Goal: Task Accomplishment & Management: Use online tool/utility

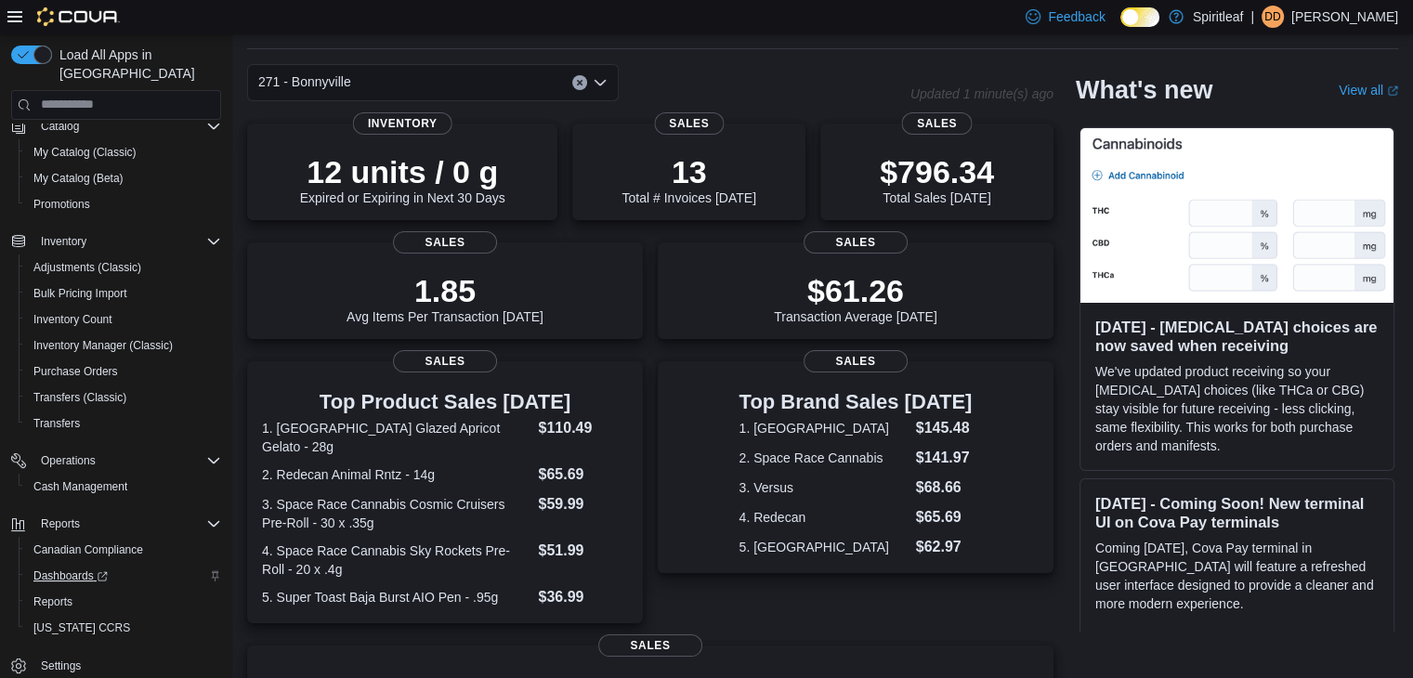
scroll to position [93, 0]
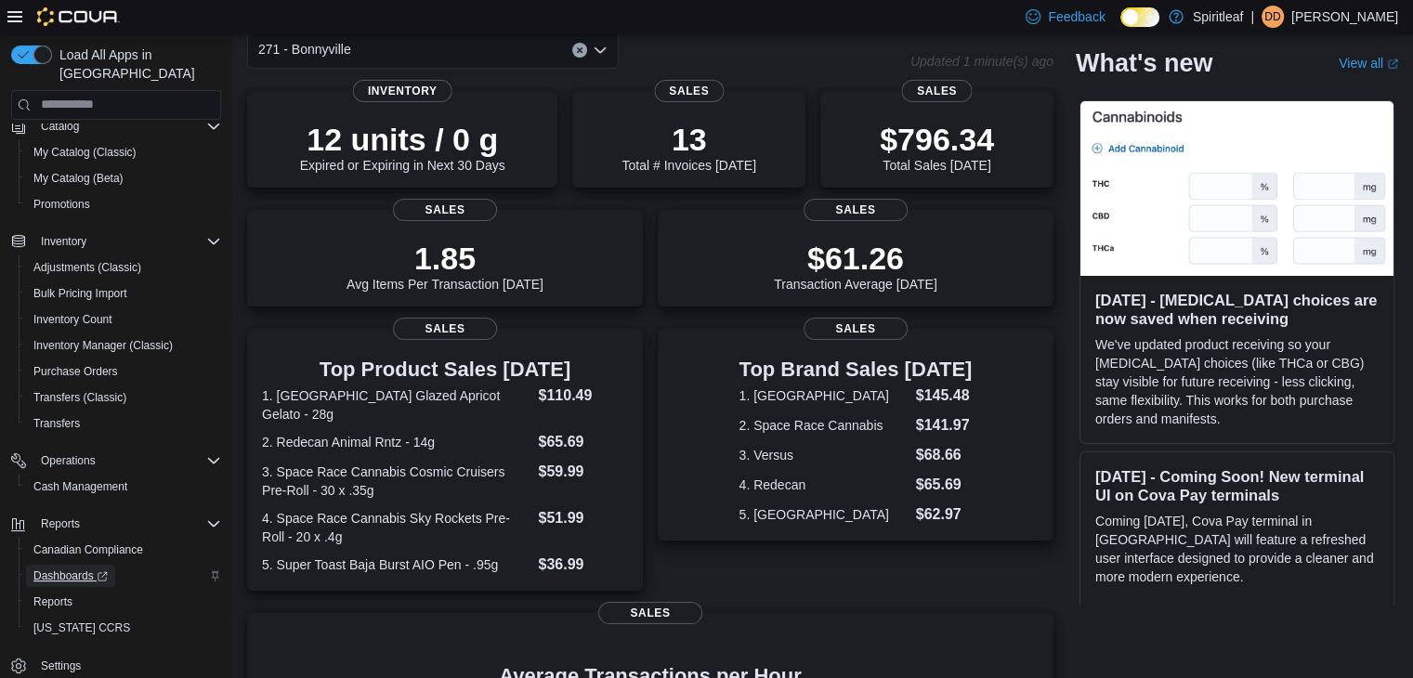
click at [85, 569] on span "Dashboards" at bounding box center [70, 576] width 74 height 15
click at [60, 595] on span "Reports" at bounding box center [52, 602] width 39 height 15
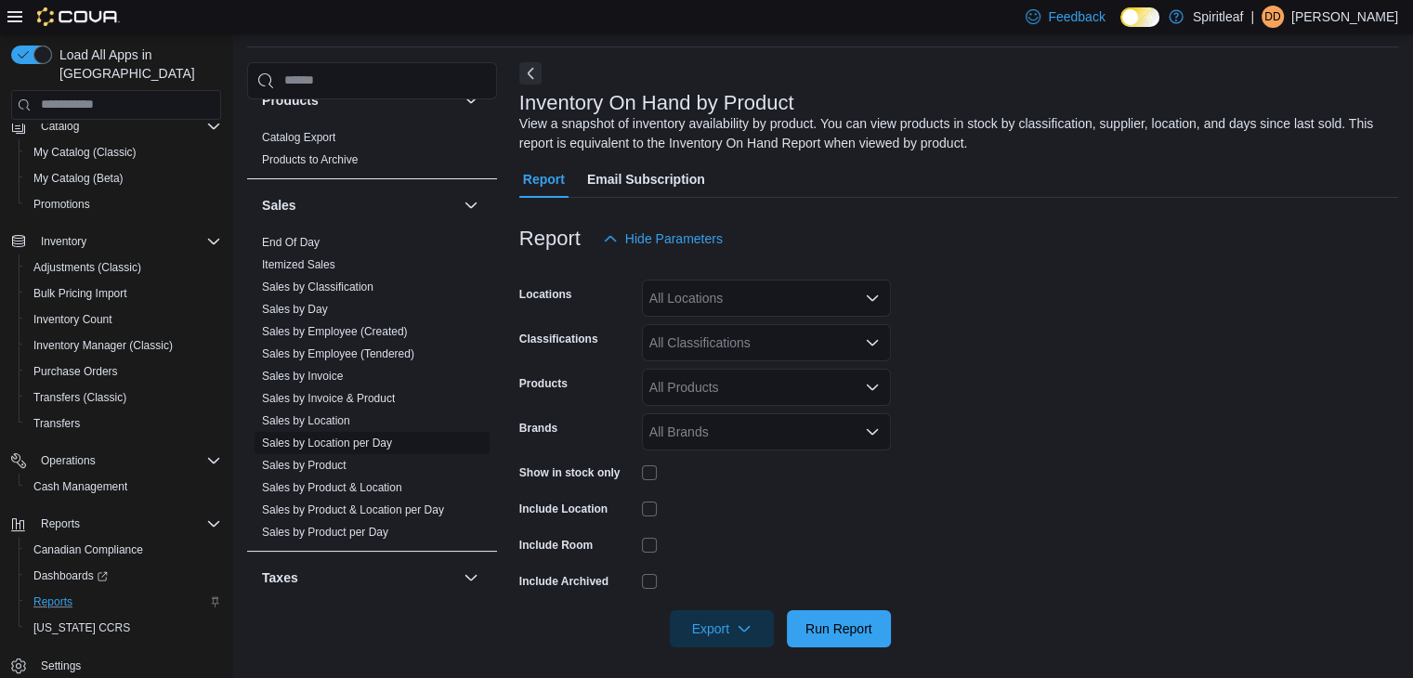
scroll to position [1314, 0]
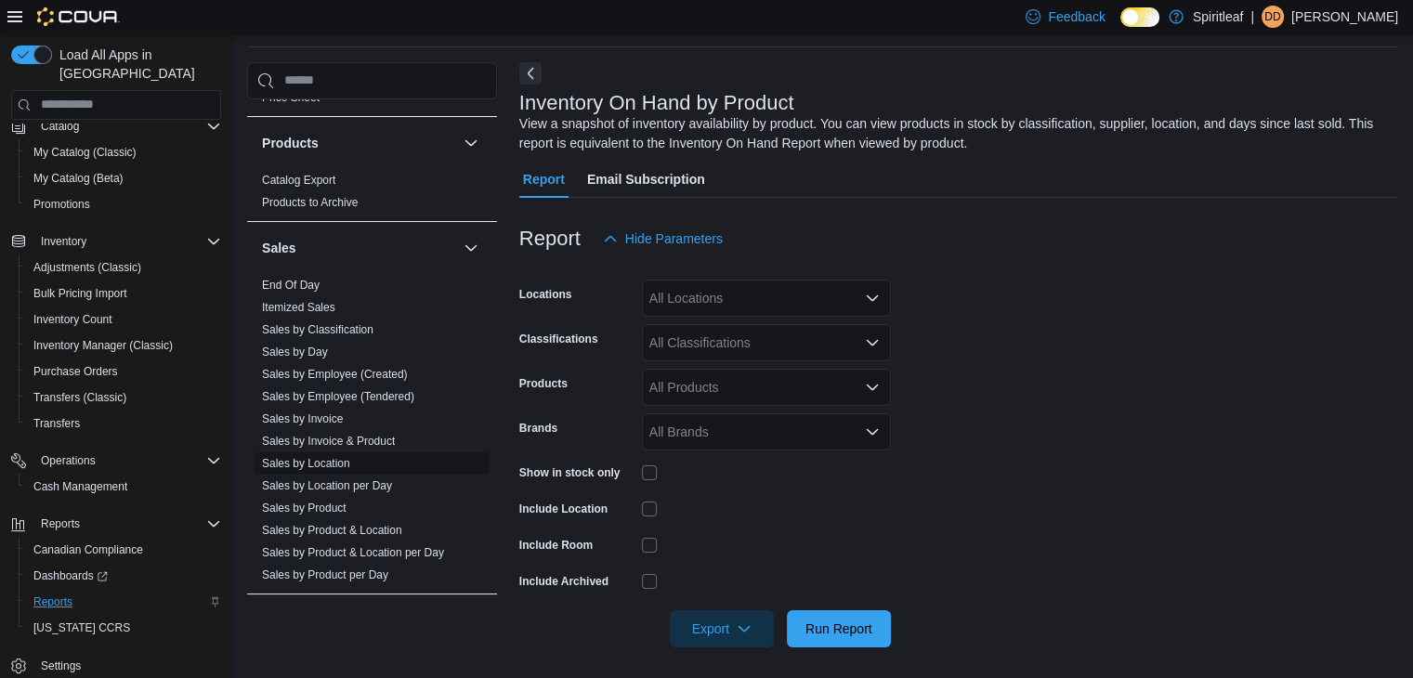
click at [332, 502] on link "Sales by Product" at bounding box center [304, 508] width 85 height 13
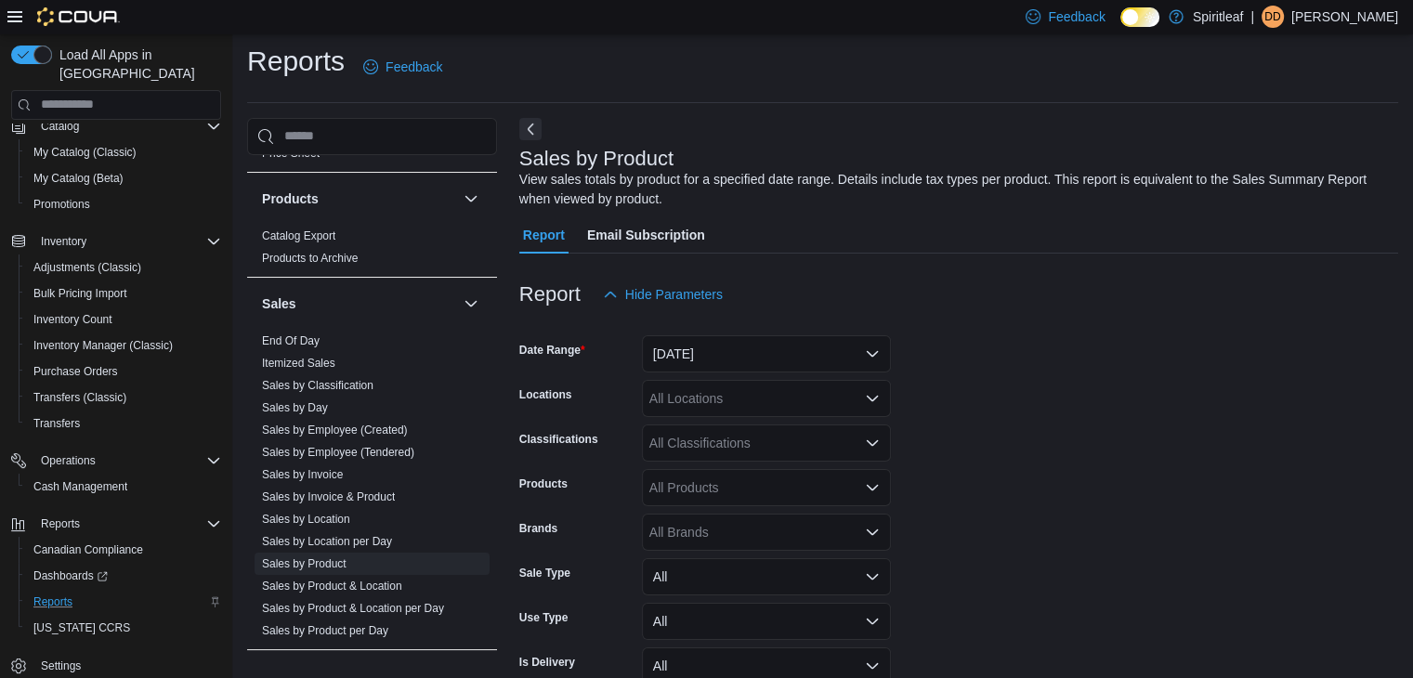
scroll to position [62, 0]
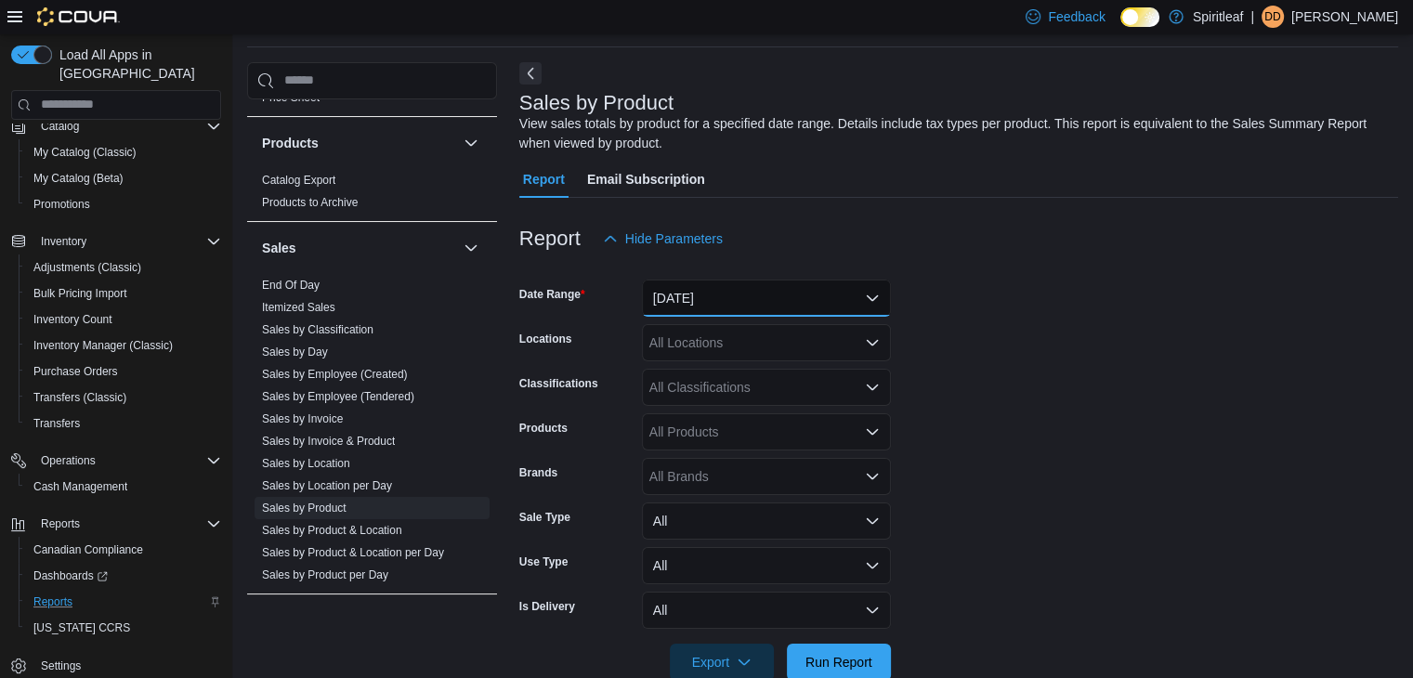
click at [720, 295] on button "[DATE]" at bounding box center [766, 298] width 249 height 37
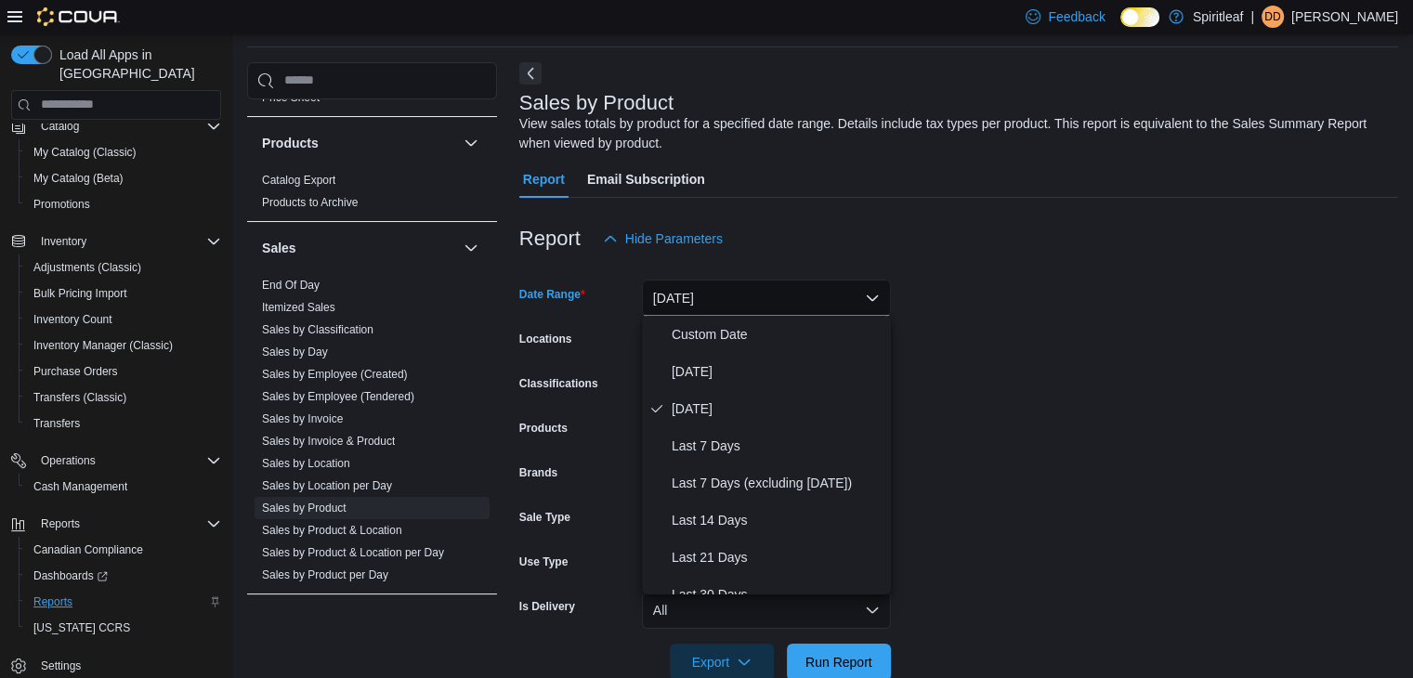
click at [967, 332] on form "Date Range [DATE] Locations All Locations Classifications All Classifications P…" at bounding box center [958, 469] width 879 height 424
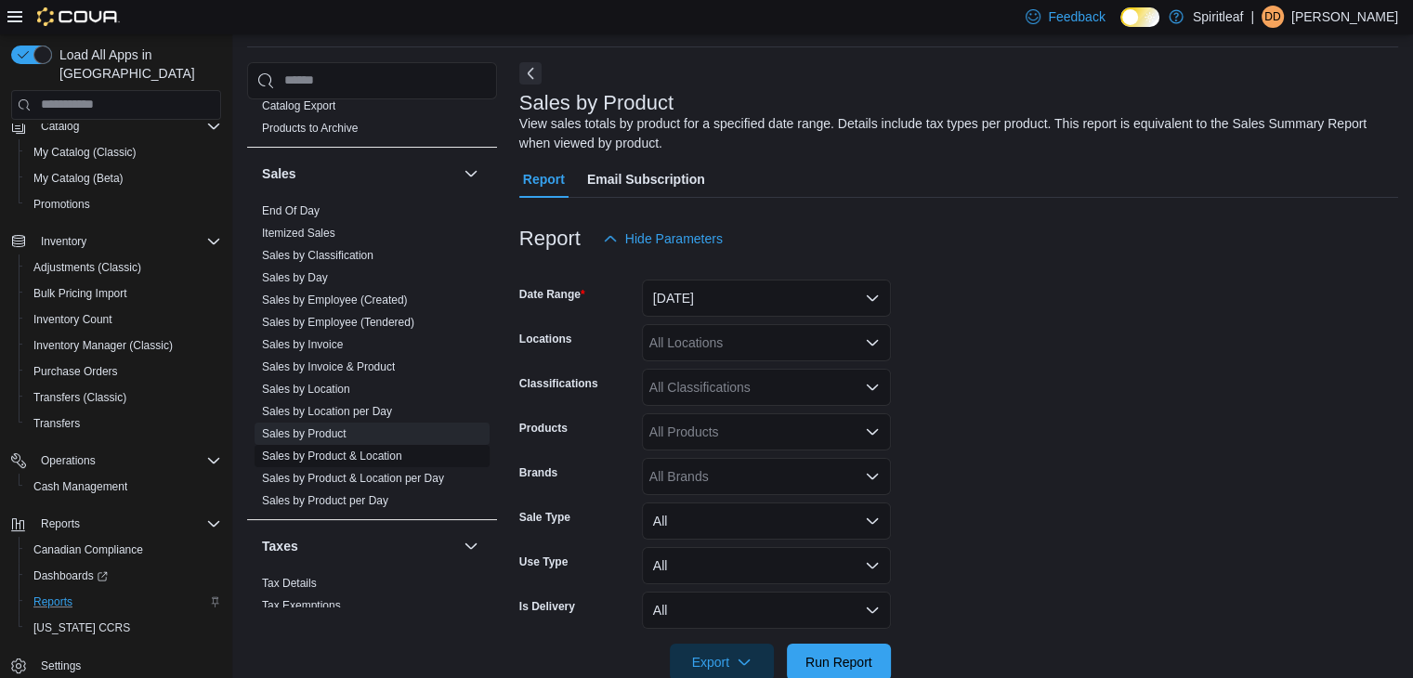
scroll to position [1407, 0]
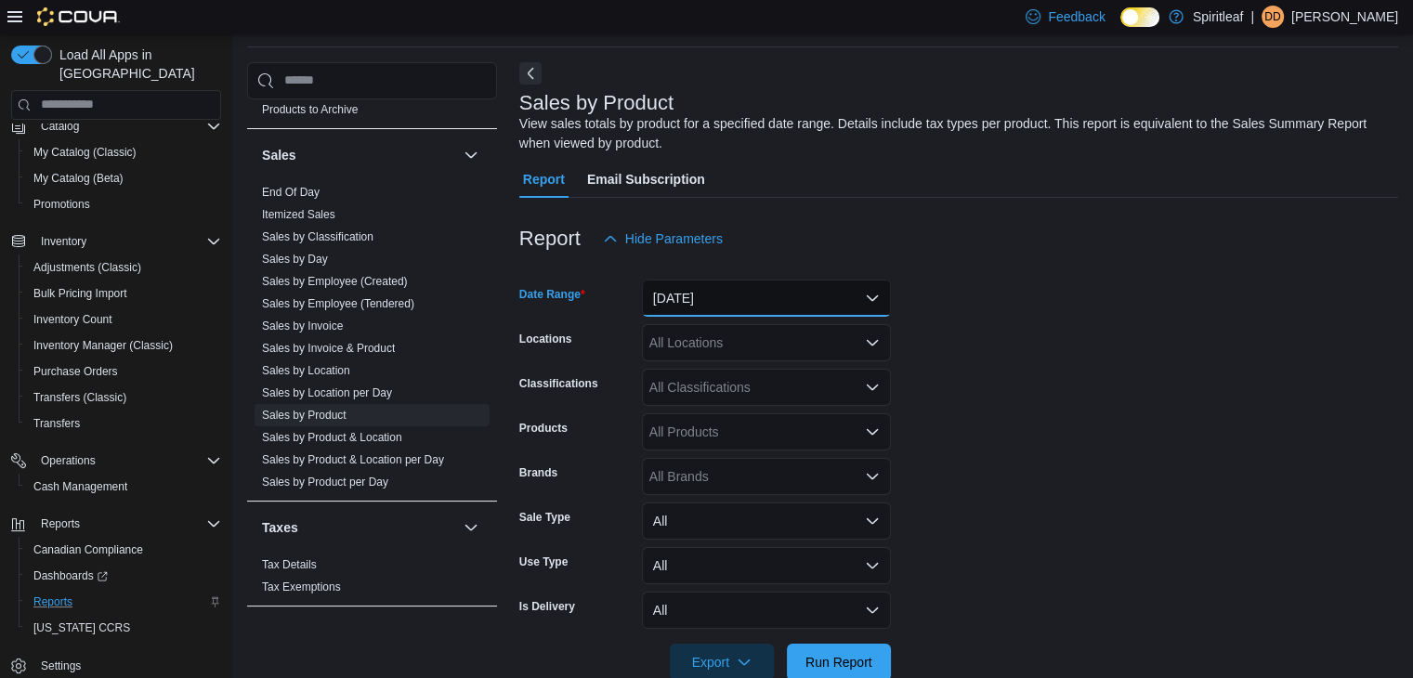
click at [720, 292] on button "[DATE]" at bounding box center [766, 298] width 249 height 37
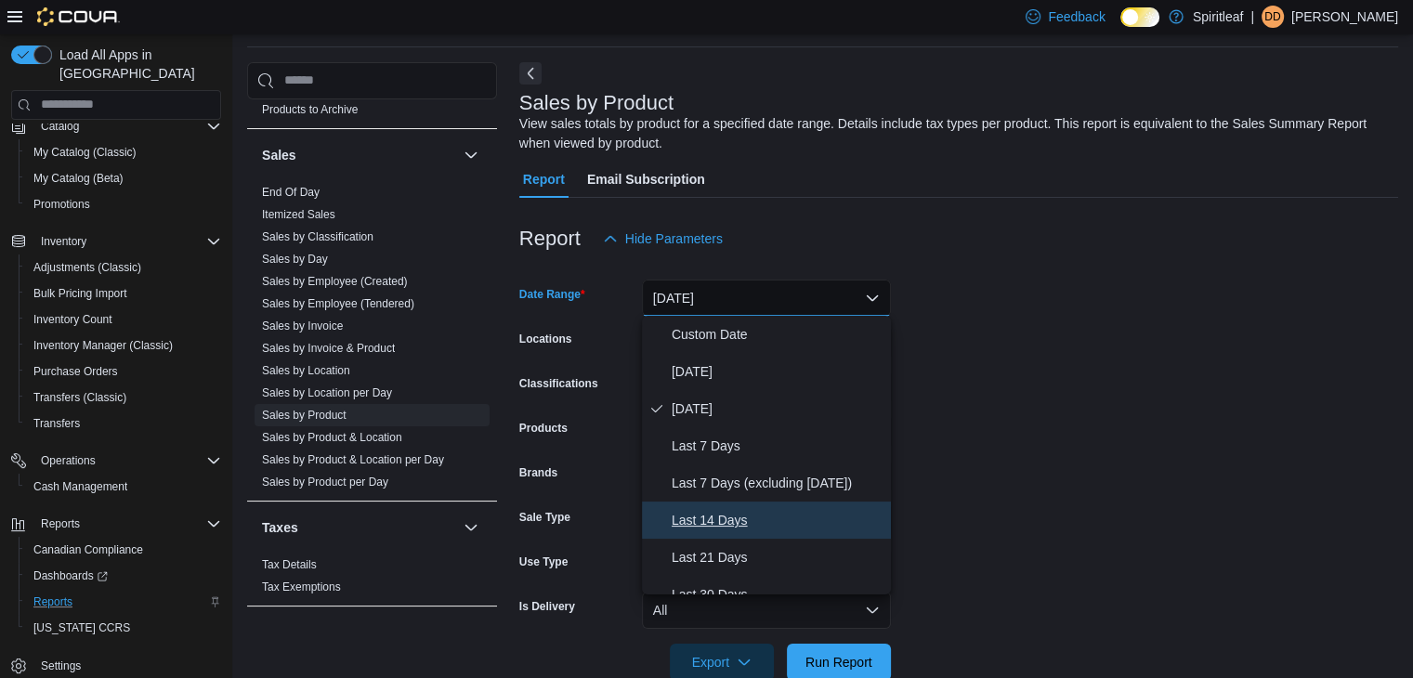
click at [721, 516] on span "Last 14 Days" at bounding box center [778, 520] width 212 height 22
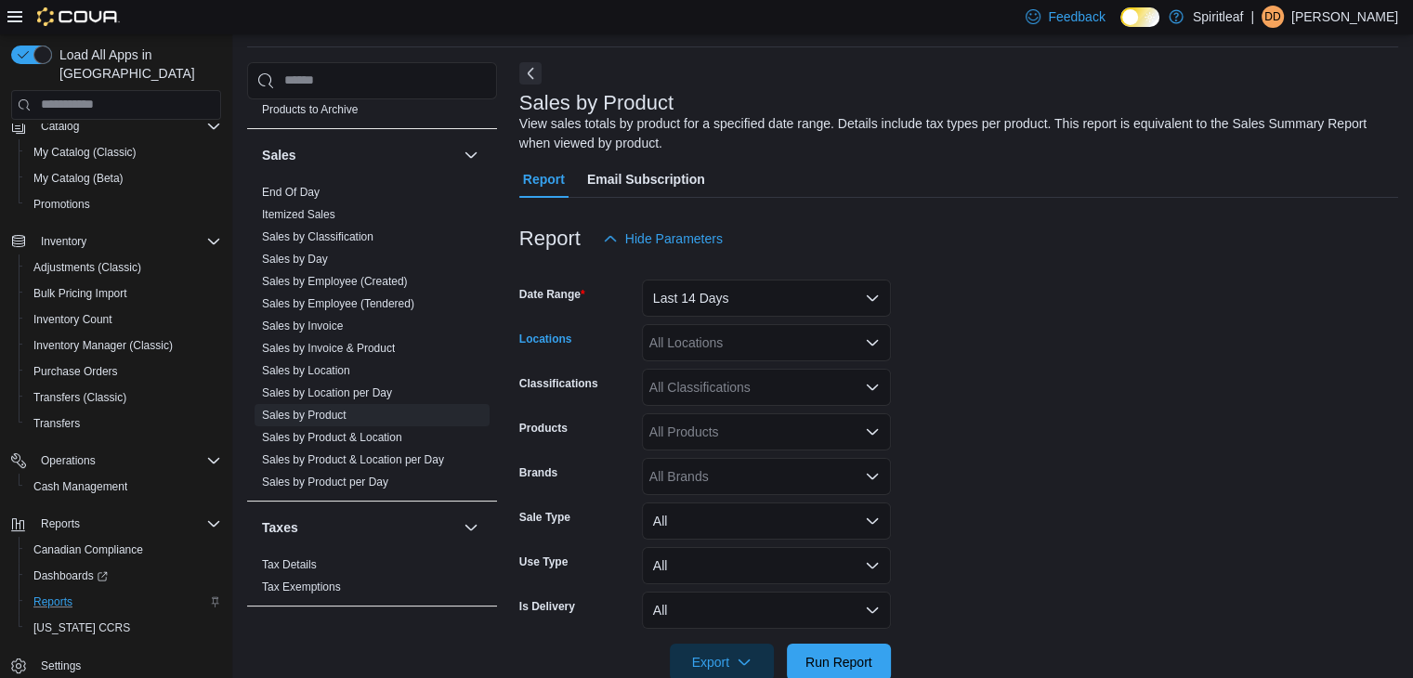
click at [703, 346] on div "All Locations" at bounding box center [766, 342] width 249 height 37
type input "***"
click at [757, 369] on span "271 - Bonnyville" at bounding box center [756, 373] width 93 height 19
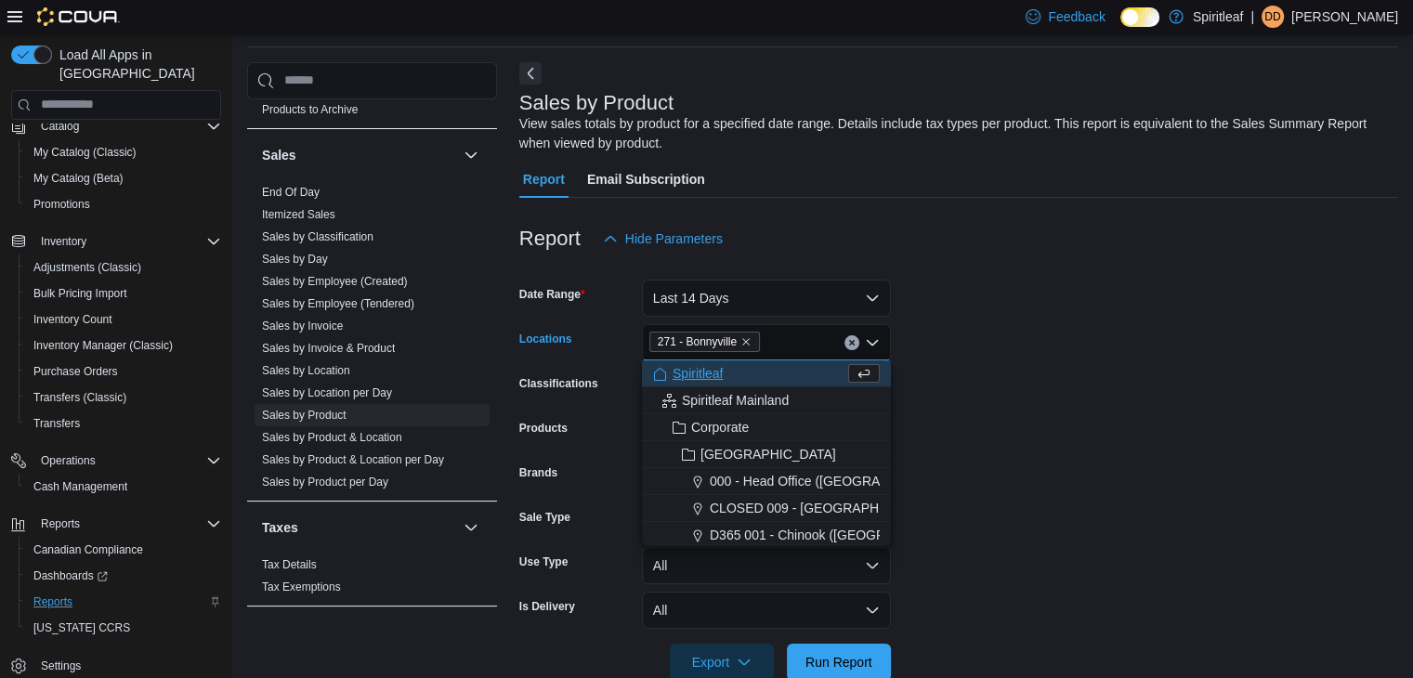
click at [1033, 334] on form "Date Range Last 14 Days Locations 271 - [GEOGRAPHIC_DATA] Combo box. Selected. …" at bounding box center [958, 469] width 879 height 424
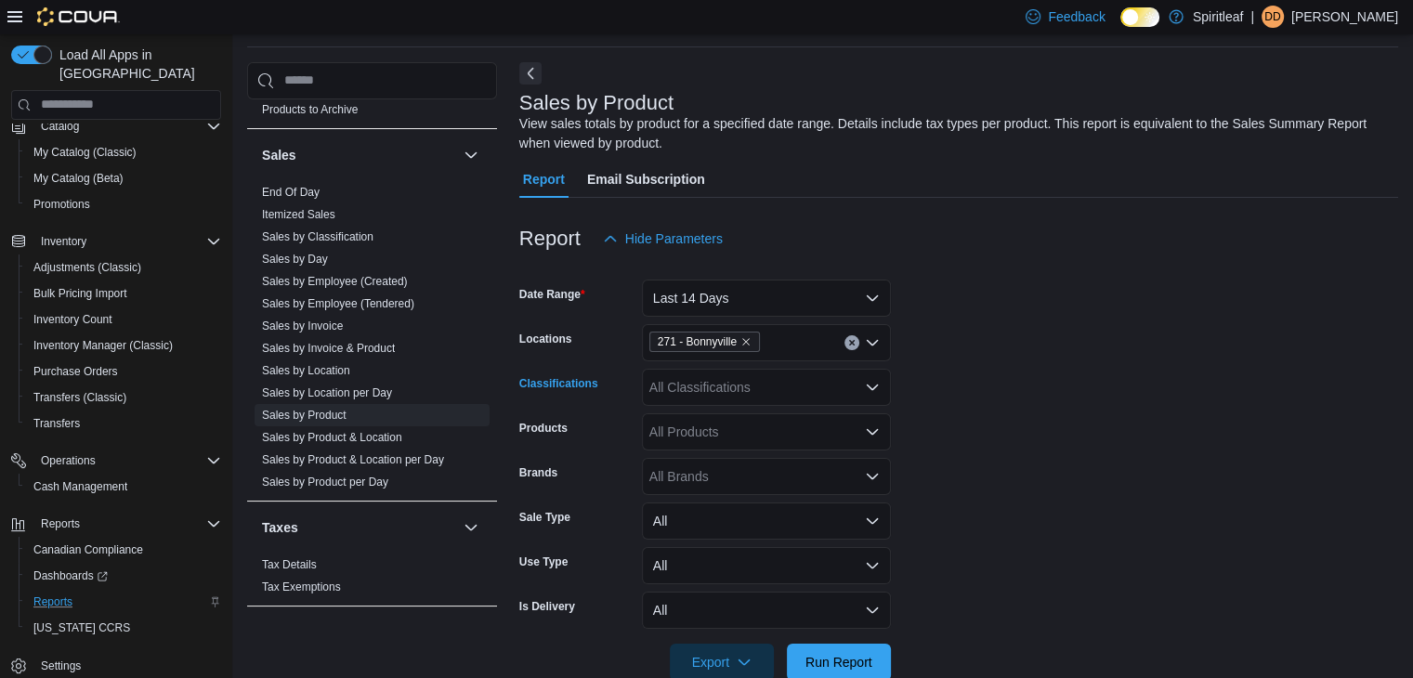
click at [738, 386] on div "All Classifications" at bounding box center [766, 387] width 249 height 37
type input "*"
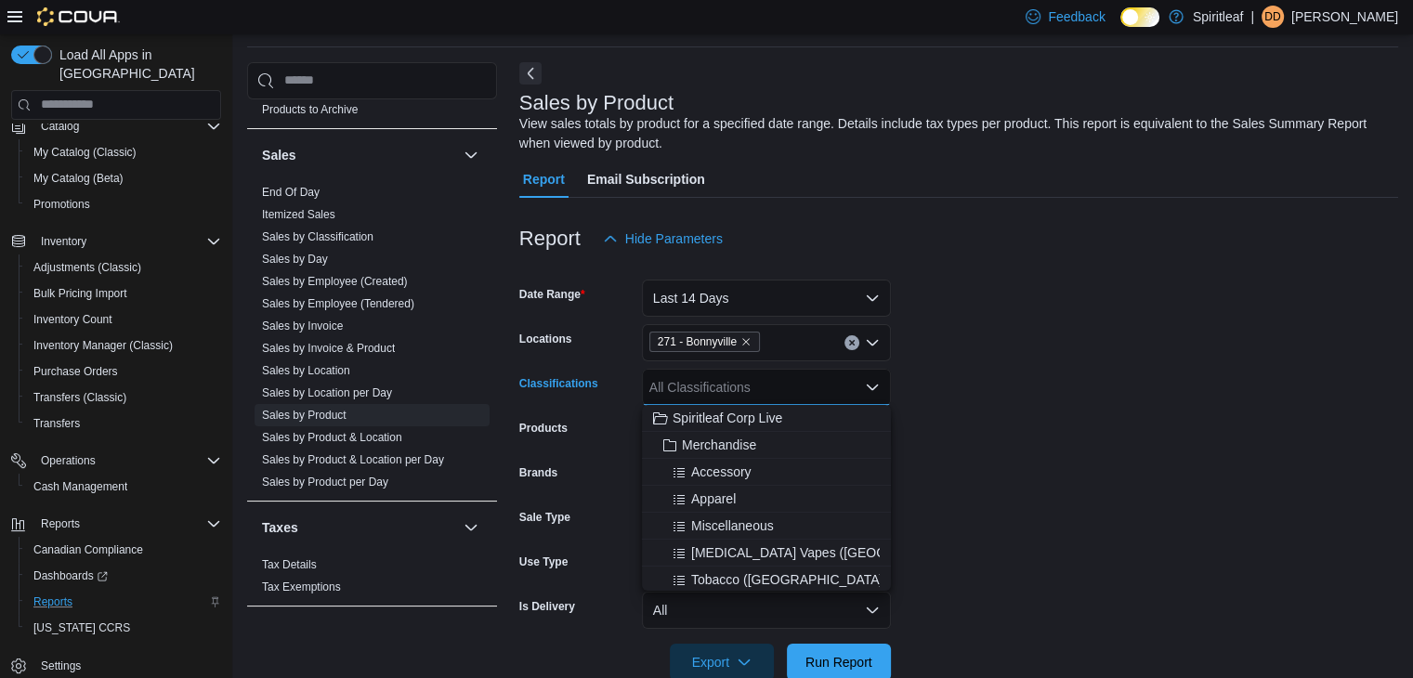
click at [988, 351] on form "Date Range Last 14 Days Locations 271 - [GEOGRAPHIC_DATA] Classifications All C…" at bounding box center [958, 469] width 879 height 424
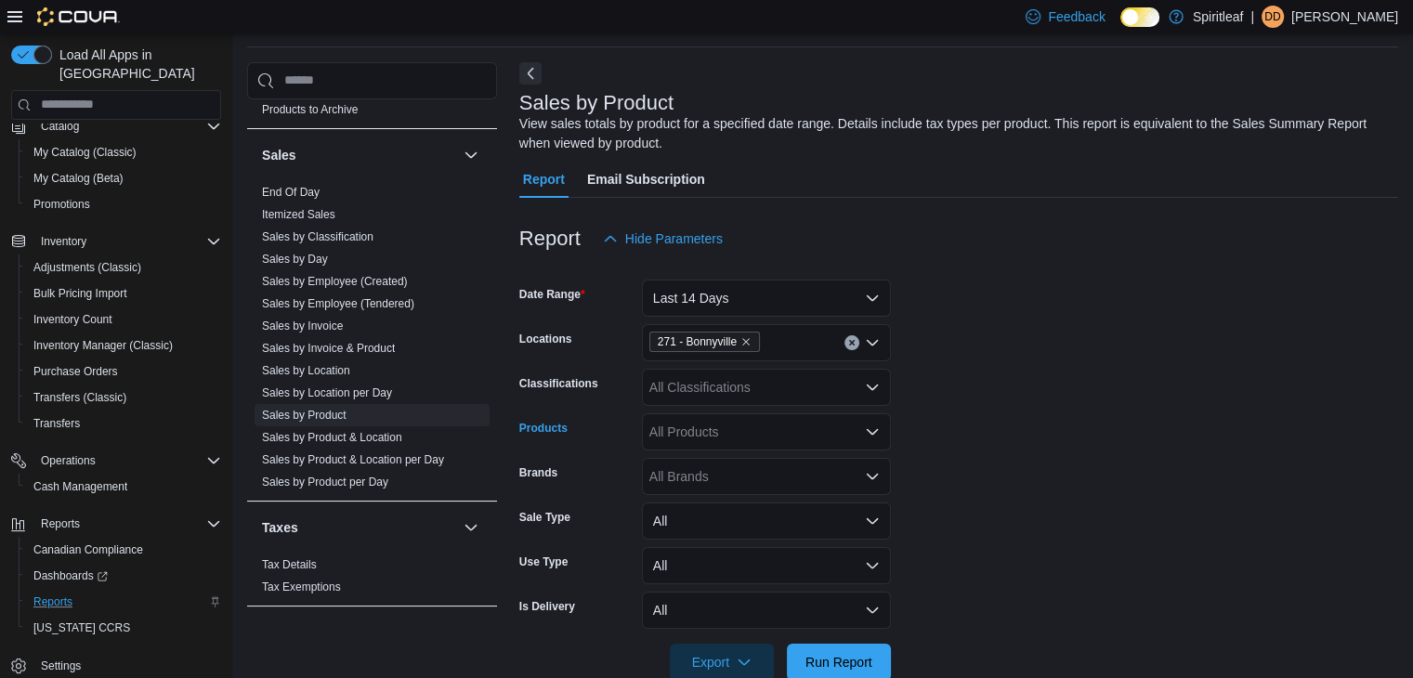
click at [677, 430] on div "All Products" at bounding box center [766, 431] width 249 height 37
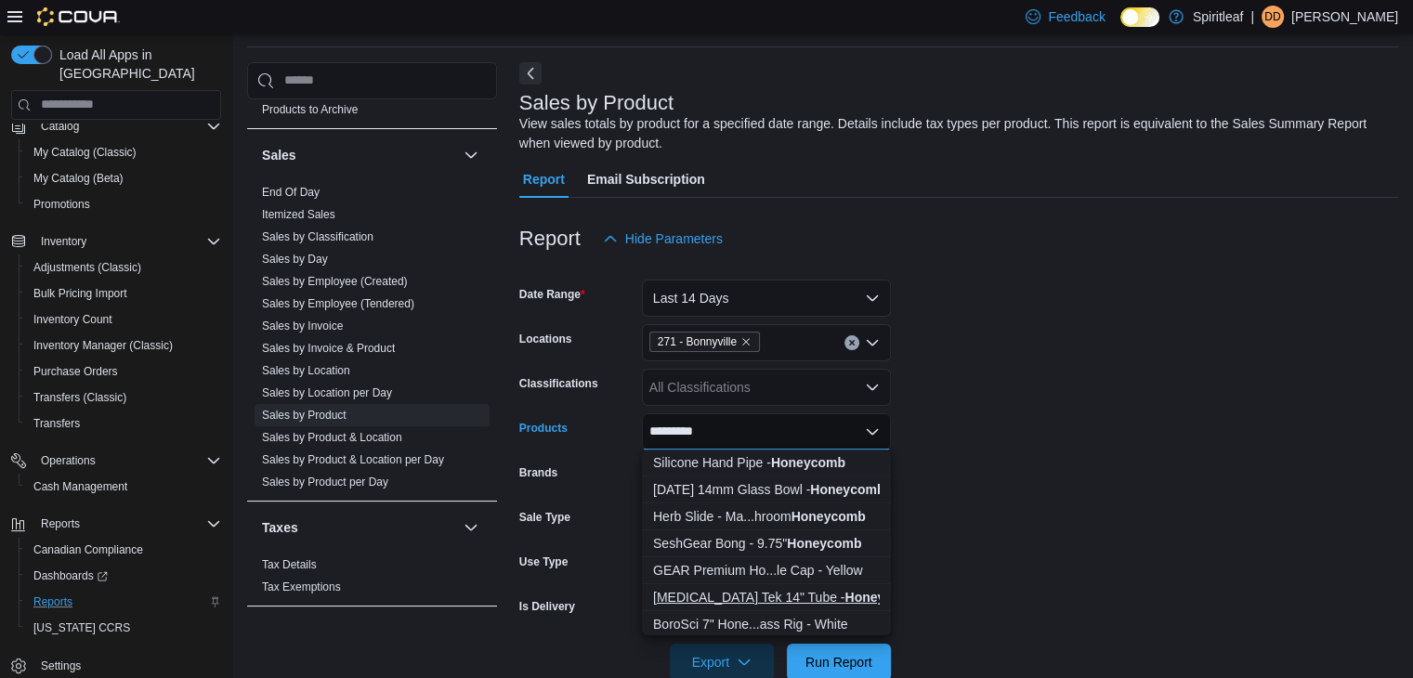
type input "*********"
click at [773, 595] on div "[MEDICAL_DATA] Tek 14" Tube - Honeycomb" at bounding box center [766, 597] width 227 height 19
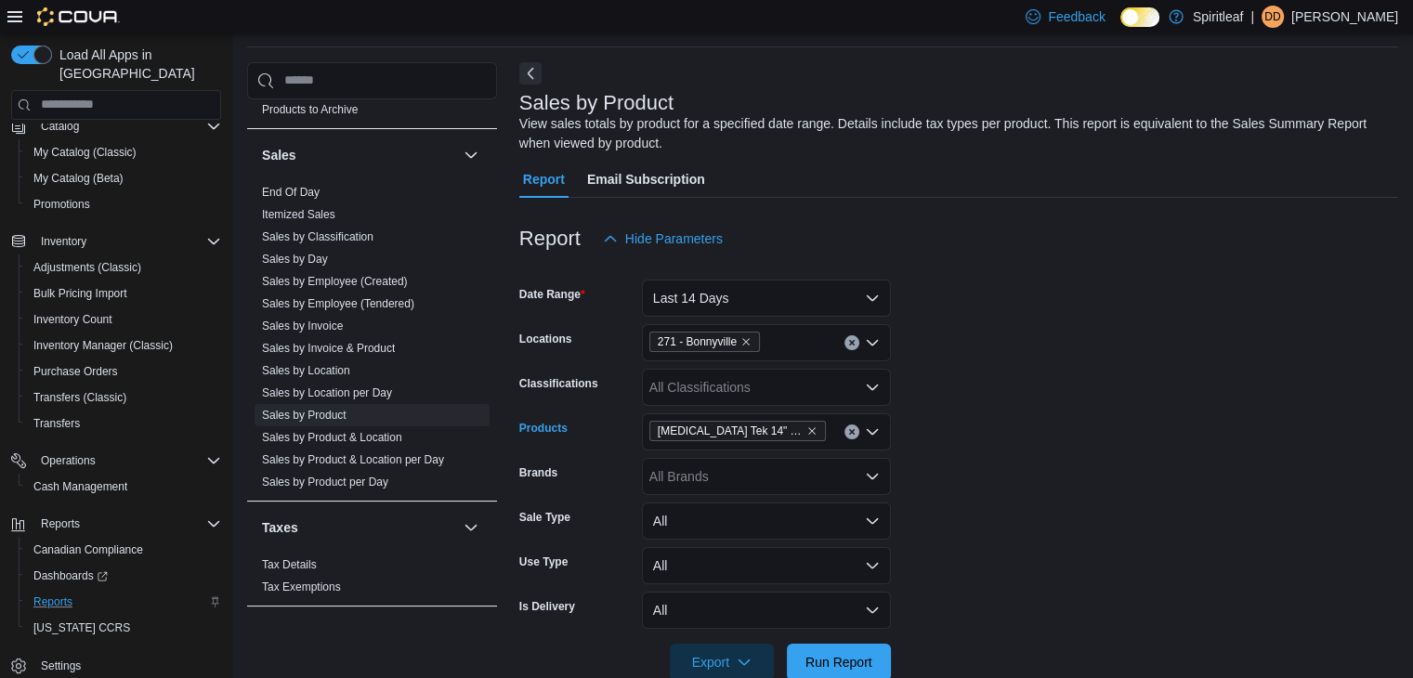
scroll to position [101, 0]
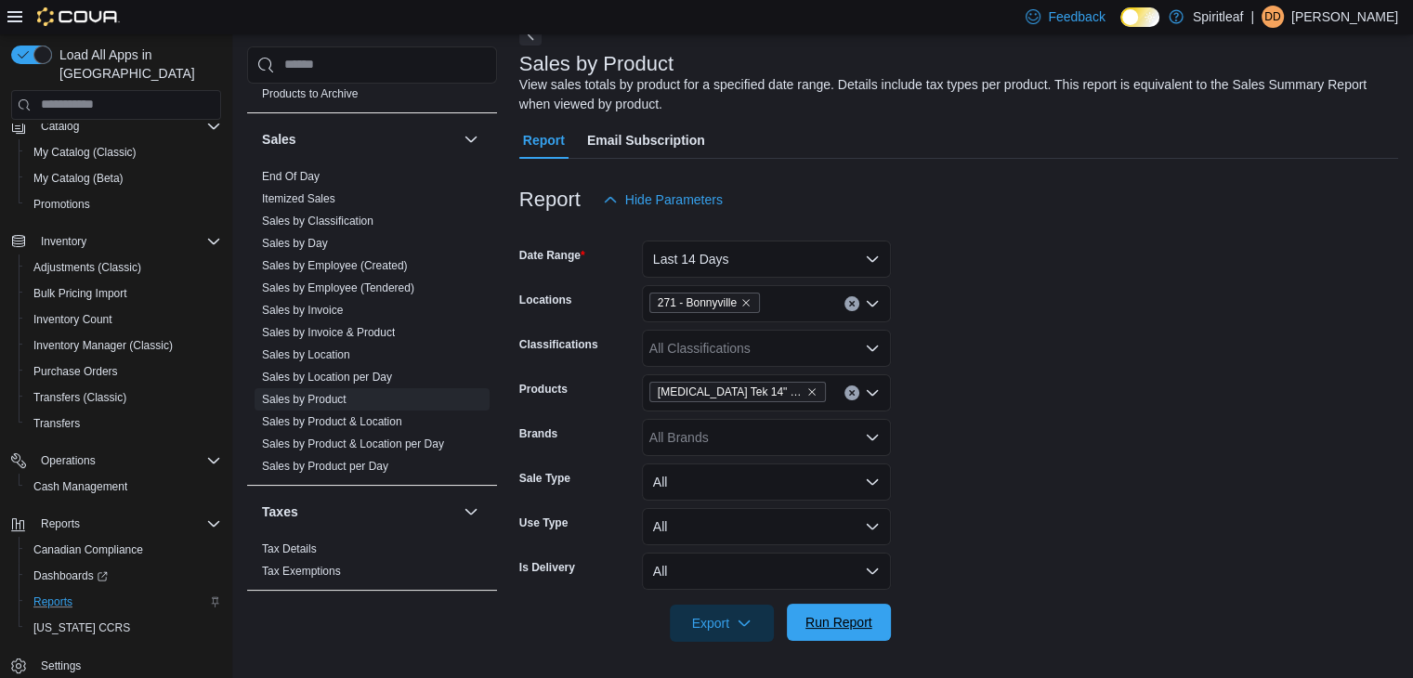
click at [862, 621] on span "Run Report" at bounding box center [838, 622] width 67 height 19
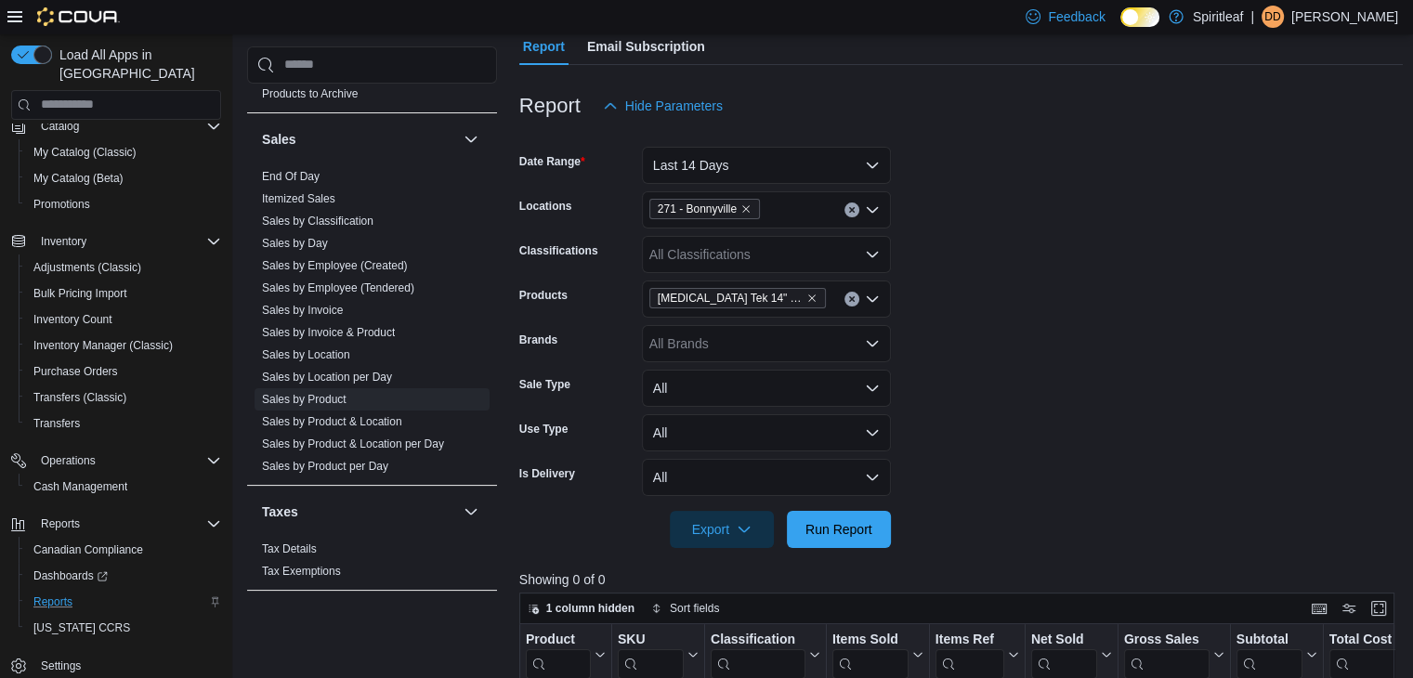
scroll to position [194, 0]
click at [812, 294] on icon "button" at bounding box center [811, 299] width 11 height 11
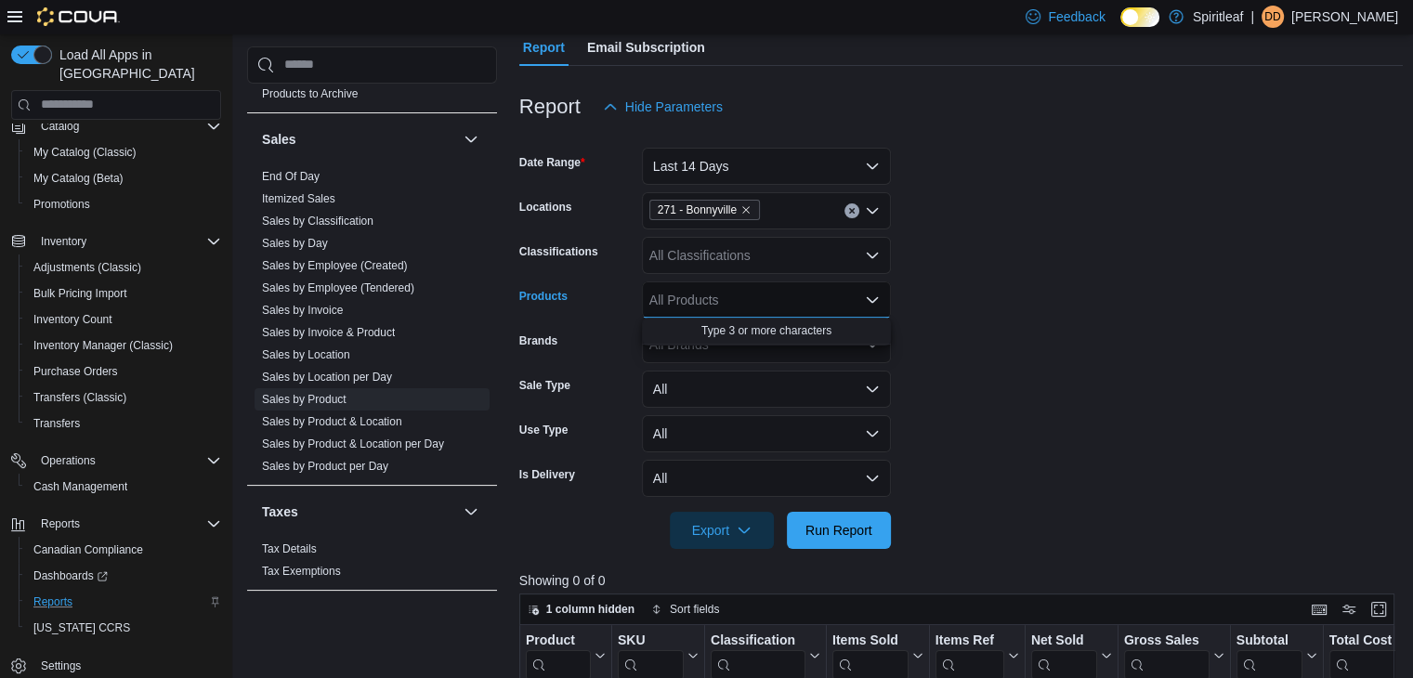
click at [725, 294] on div "All Products" at bounding box center [766, 299] width 249 height 37
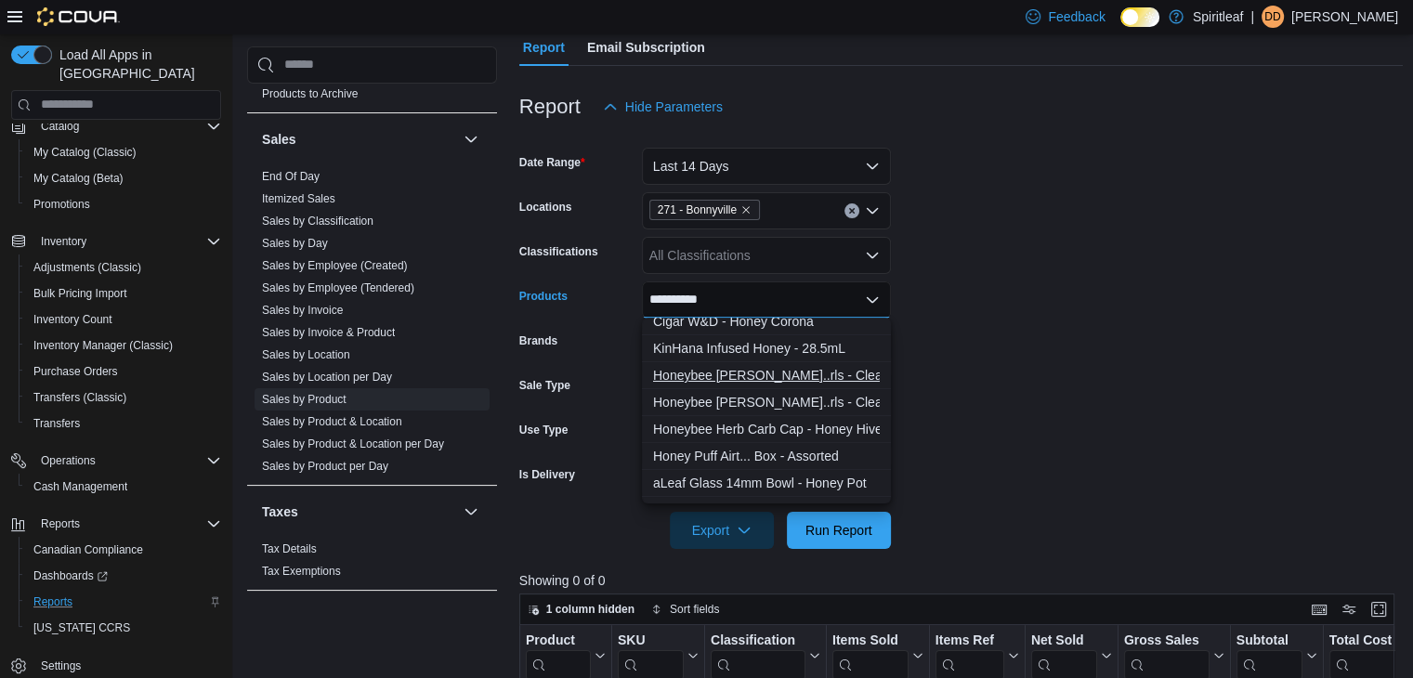
scroll to position [93, 0]
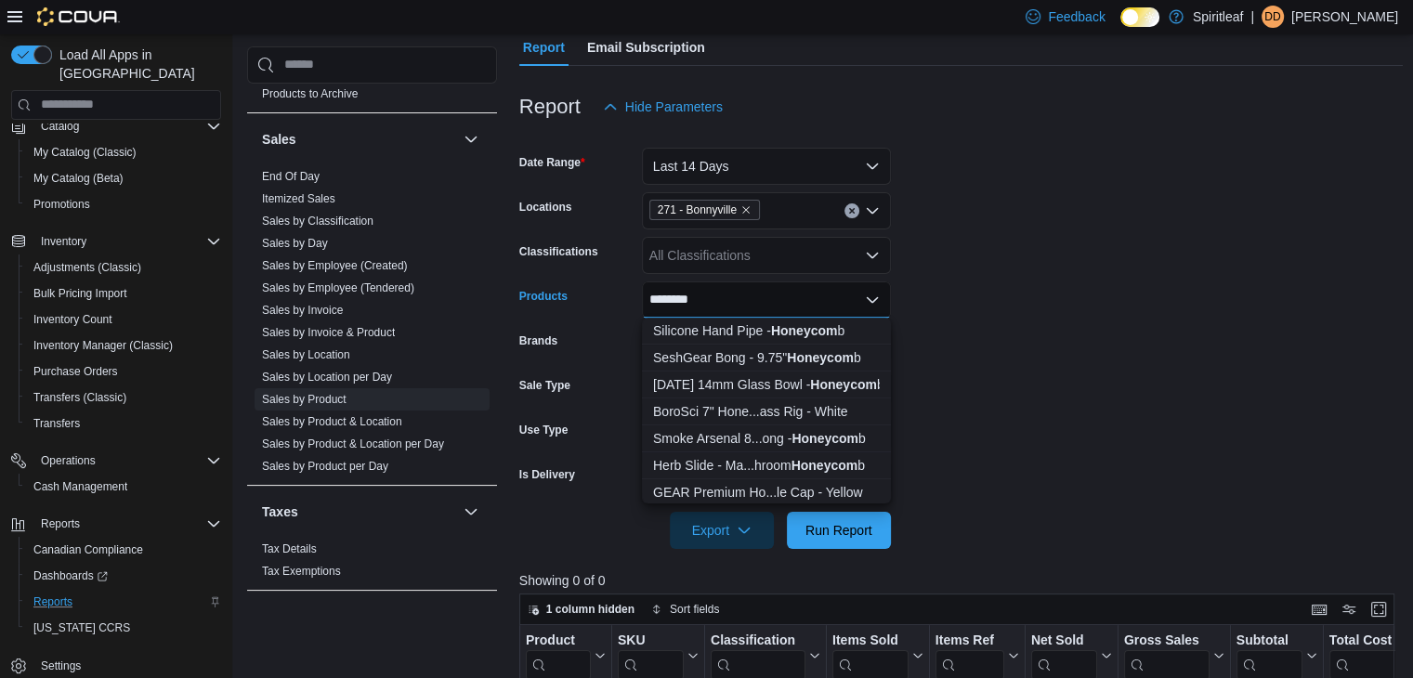
type input "*********"
